Goal: Task Accomplishment & Management: Complete application form

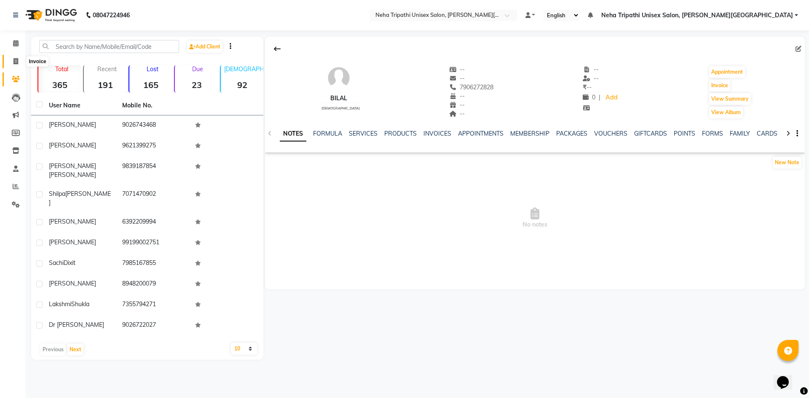
click at [13, 64] on span at bounding box center [15, 62] width 15 height 10
select select "7540"
select select "service"
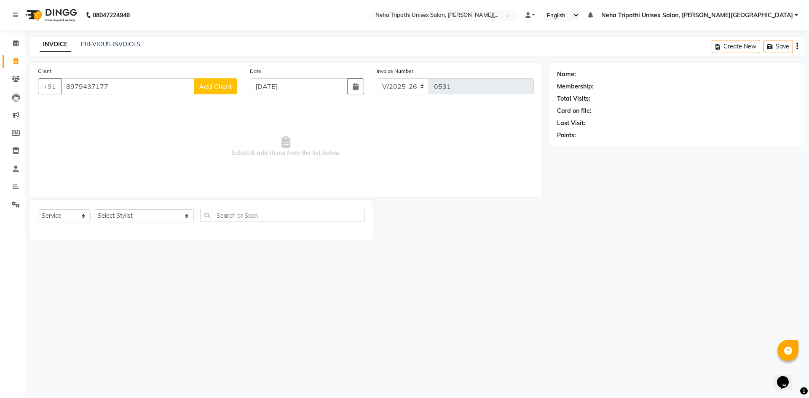
type input "8979437177"
click at [207, 80] on button "Add Client" at bounding box center [215, 86] width 43 height 16
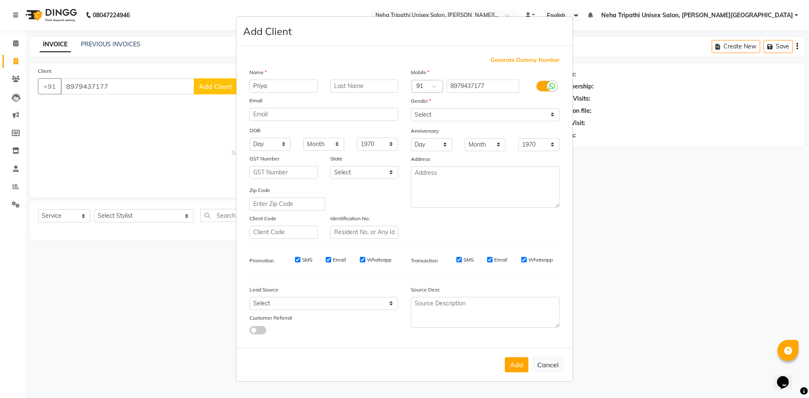
type input "Priya"
click at [457, 110] on select "Select [DEMOGRAPHIC_DATA] [DEMOGRAPHIC_DATA] Other Prefer Not To Say" at bounding box center [485, 114] width 149 height 13
select select "[DEMOGRAPHIC_DATA]"
click at [411, 108] on select "Select [DEMOGRAPHIC_DATA] [DEMOGRAPHIC_DATA] Other Prefer Not To Say" at bounding box center [485, 114] width 149 height 13
click at [349, 86] on input "text" at bounding box center [364, 86] width 68 height 13
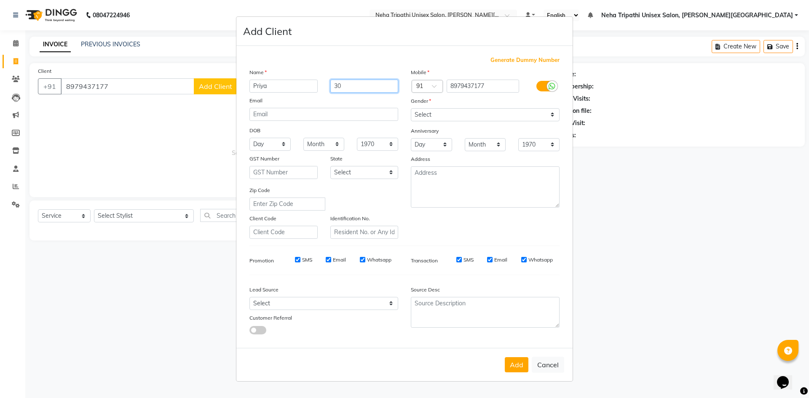
type input "3"
click at [521, 361] on button "Add" at bounding box center [517, 364] width 24 height 15
select select
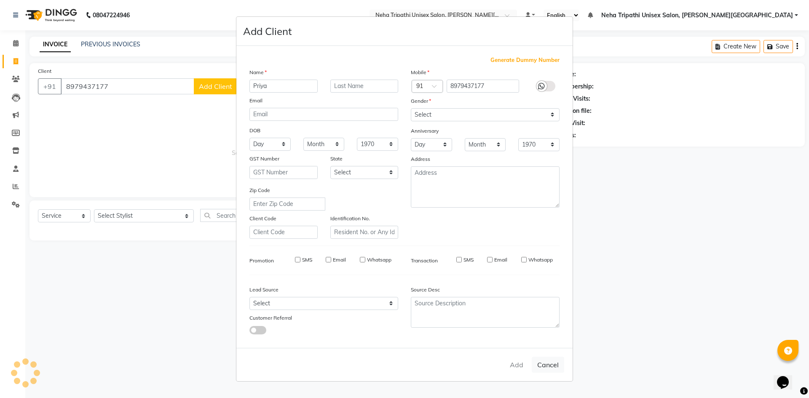
select select
checkbox input "false"
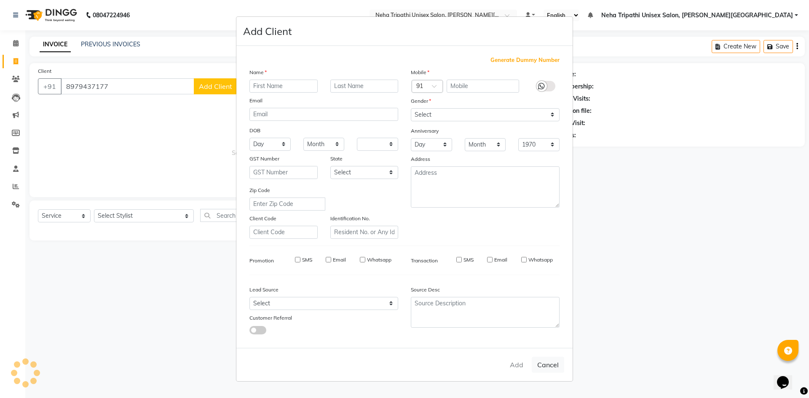
checkbox input "false"
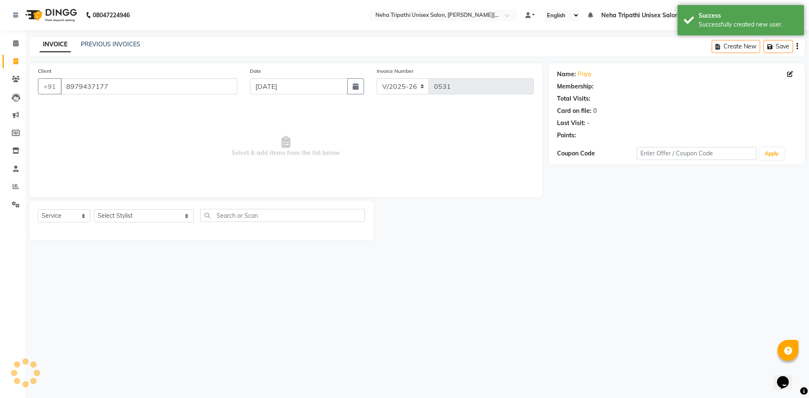
select select "1: Object"
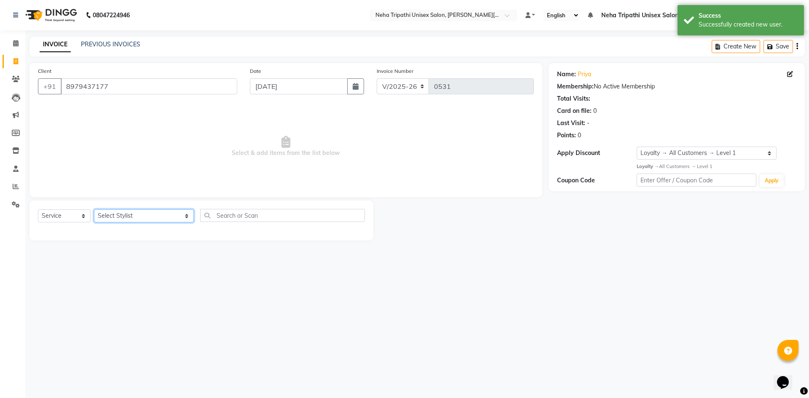
click at [130, 217] on select "Select Stylist [PERSON_NAME] [PERSON_NAME] [PERSON_NAME] [PERSON_NAME] Unisex S…" at bounding box center [144, 215] width 100 height 13
select select "66668"
click at [94, 209] on select "Select Stylist [PERSON_NAME] [PERSON_NAME] [PERSON_NAME] [PERSON_NAME] Unisex S…" at bounding box center [144, 215] width 100 height 13
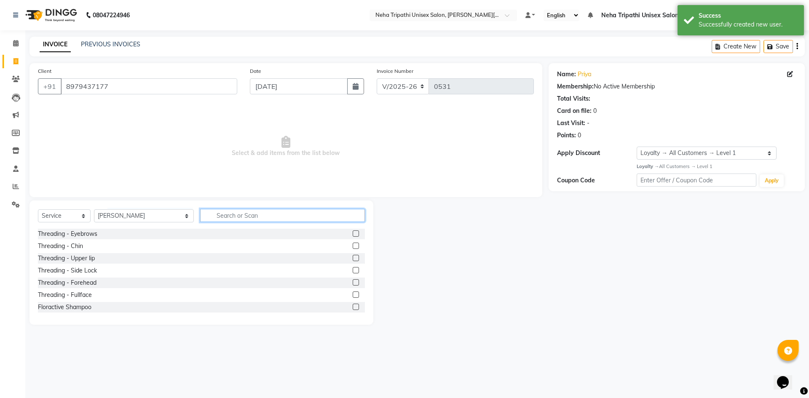
click at [208, 216] on input "text" at bounding box center [282, 215] width 165 height 13
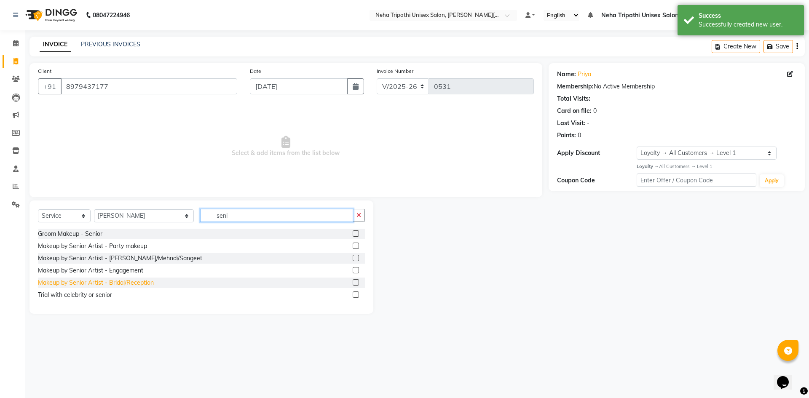
type input "seni"
click at [118, 286] on div "Makeup by Senior Artist - Bridal/Reception" at bounding box center [96, 282] width 116 height 9
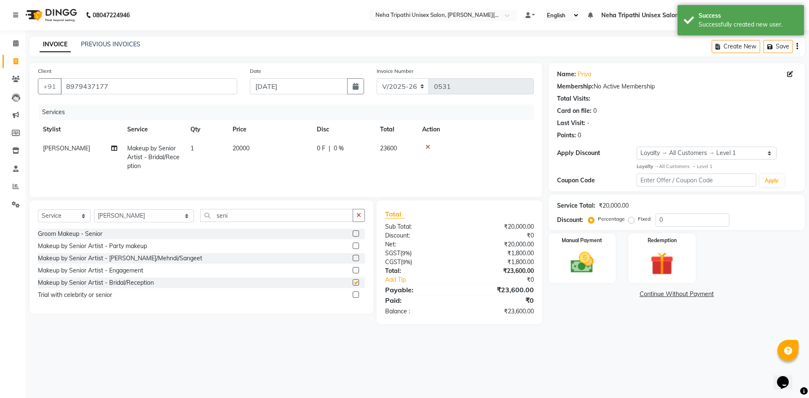
checkbox input "false"
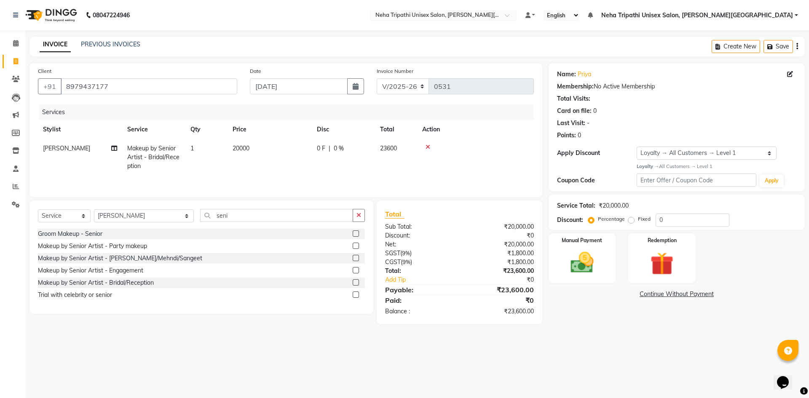
click at [237, 151] on span "20000" at bounding box center [241, 148] width 17 height 8
select select "66668"
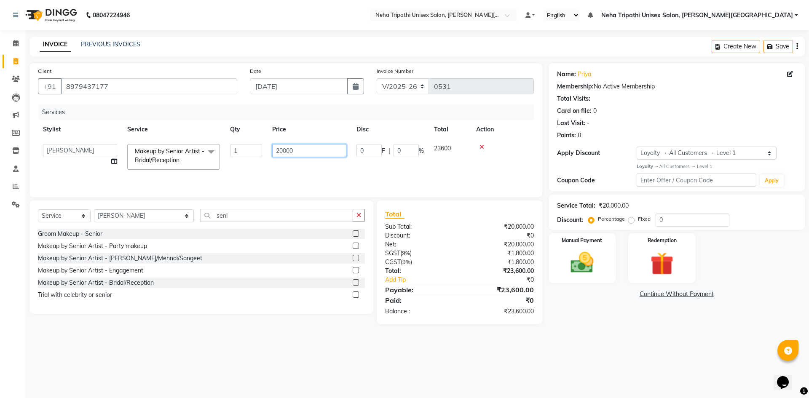
click at [283, 150] on input "20000" at bounding box center [309, 150] width 74 height 13
type input "25000"
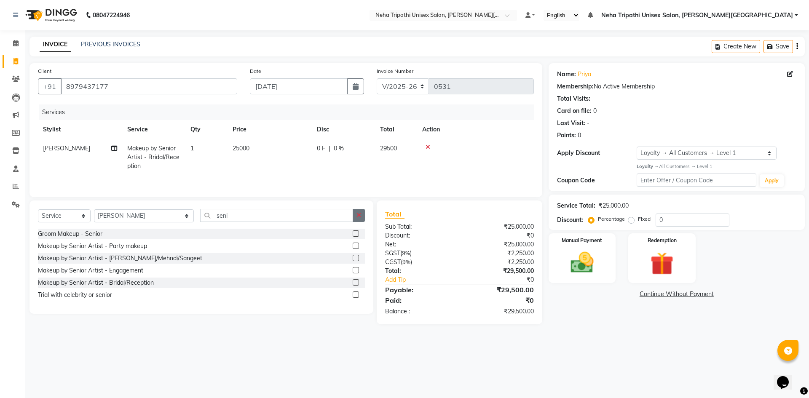
click at [363, 218] on button "button" at bounding box center [359, 215] width 12 height 13
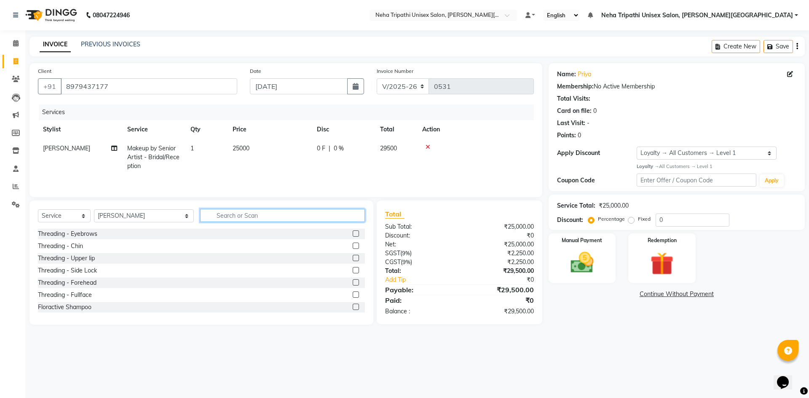
click at [338, 217] on input "text" at bounding box center [282, 215] width 165 height 13
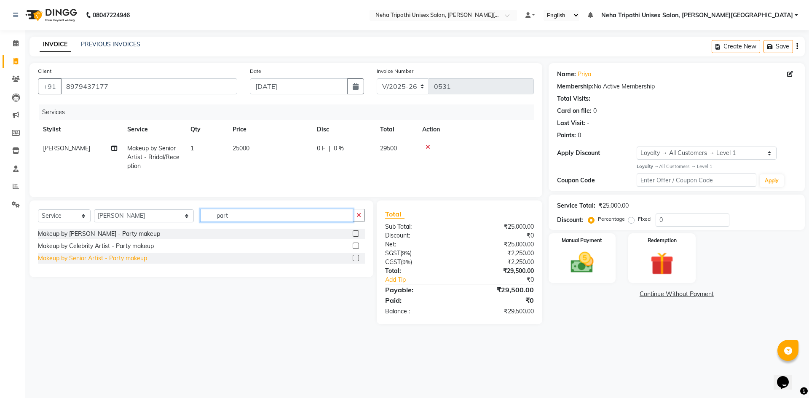
type input "part"
click at [115, 259] on div "Makeup by Senior Artist - Party makeup" at bounding box center [92, 258] width 109 height 9
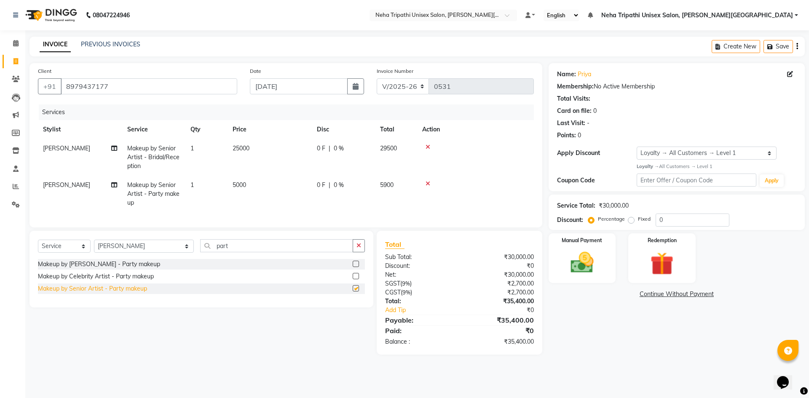
checkbox input "false"
click at [116, 281] on div "Makeup by Celebrity Artist - Party makeup" at bounding box center [96, 276] width 116 height 9
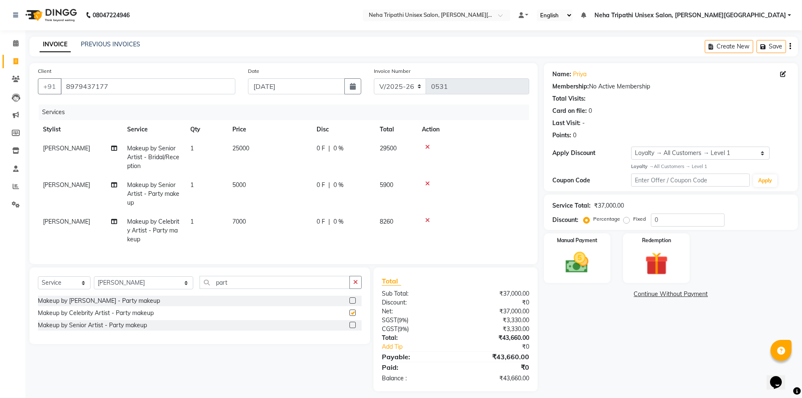
checkbox input "false"
click at [239, 185] on span "5000" at bounding box center [239, 185] width 13 height 8
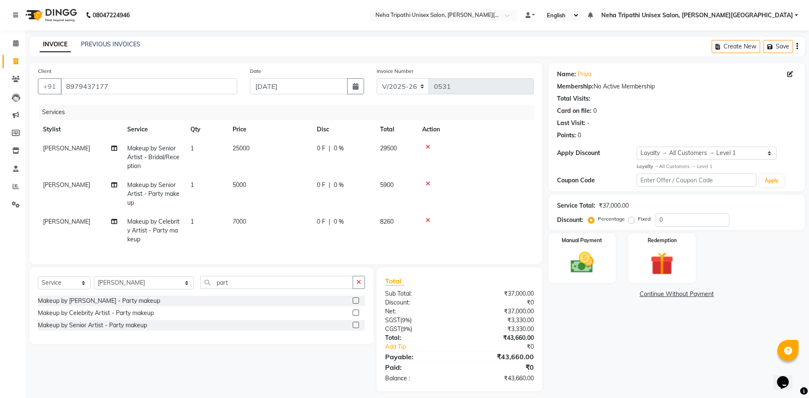
select select "66668"
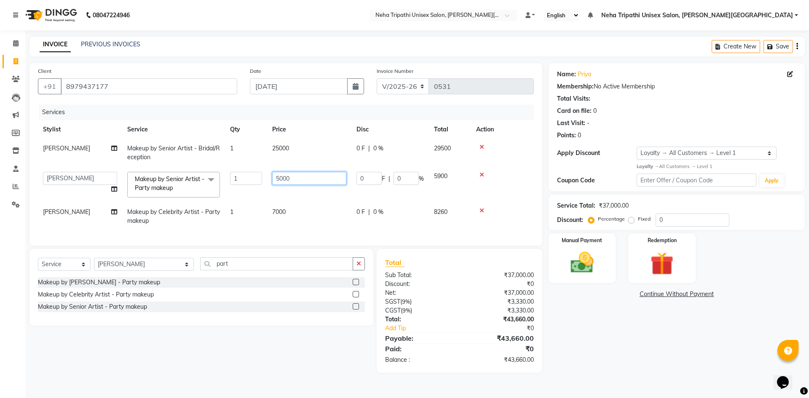
click at [279, 179] on input "5000" at bounding box center [309, 178] width 74 height 13
type input "4000"
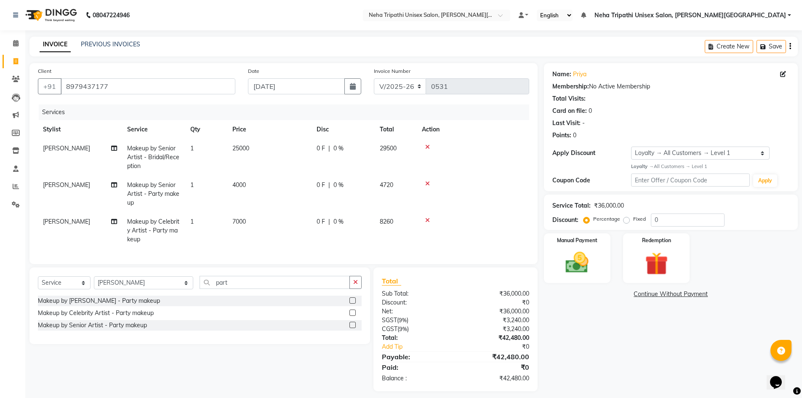
click at [607, 337] on div "Name: Priya Membership: No Active Membership Total Visits: Card on file: 0 Last…" at bounding box center [674, 227] width 260 height 328
click at [634, 222] on label "Fixed" at bounding box center [640, 219] width 13 height 8
click at [626, 222] on input "Fixed" at bounding box center [629, 219] width 6 height 6
radio input "true"
drag, startPoint x: 671, startPoint y: 220, endPoint x: 661, endPoint y: 225, distance: 10.2
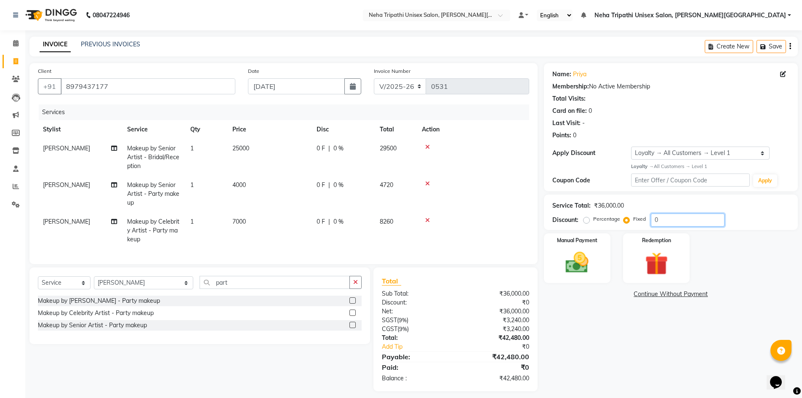
click at [669, 221] on input "0" at bounding box center [688, 220] width 74 height 13
type input "7480"
click at [580, 256] on img at bounding box center [577, 262] width 39 height 27
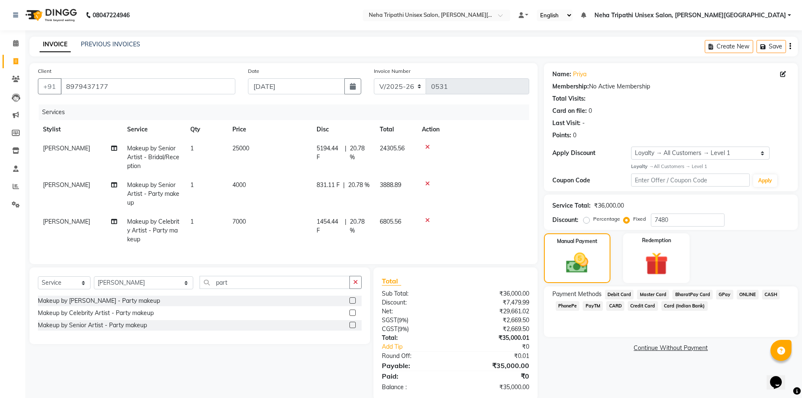
click at [742, 293] on span "ONLINE" at bounding box center [748, 295] width 22 height 10
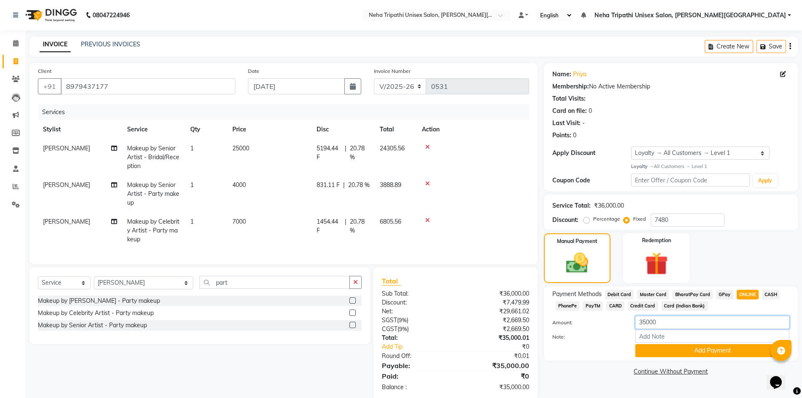
click at [647, 322] on input "35000" at bounding box center [713, 322] width 154 height 13
type input "10000"
click at [682, 349] on button "Add Payment" at bounding box center [713, 350] width 154 height 13
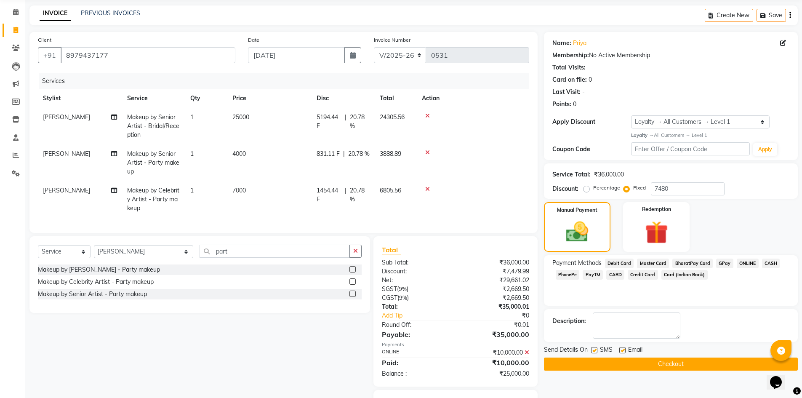
scroll to position [80, 0]
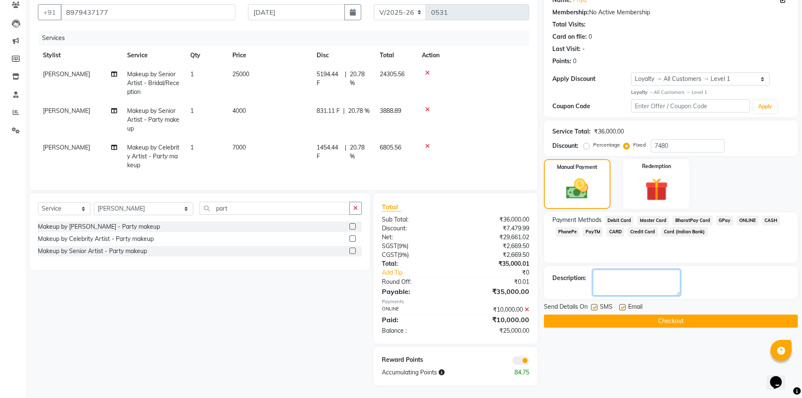
click at [657, 272] on textarea at bounding box center [637, 283] width 88 height 26
type textarea "[DATE],[DATE]"
click at [694, 316] on button "Checkout" at bounding box center [671, 321] width 254 height 13
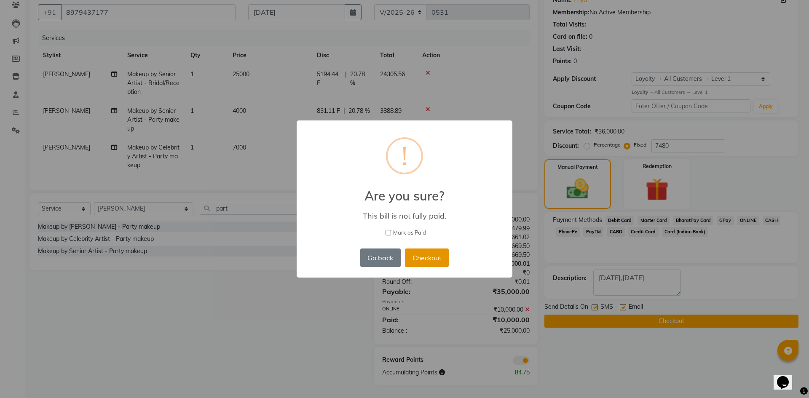
click at [419, 259] on button "Checkout" at bounding box center [427, 258] width 44 height 19
